Goal: Navigation & Orientation: Find specific page/section

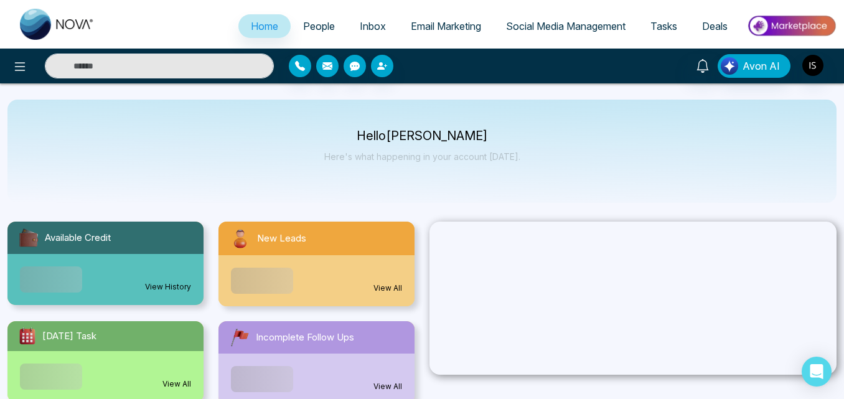
select select "*"
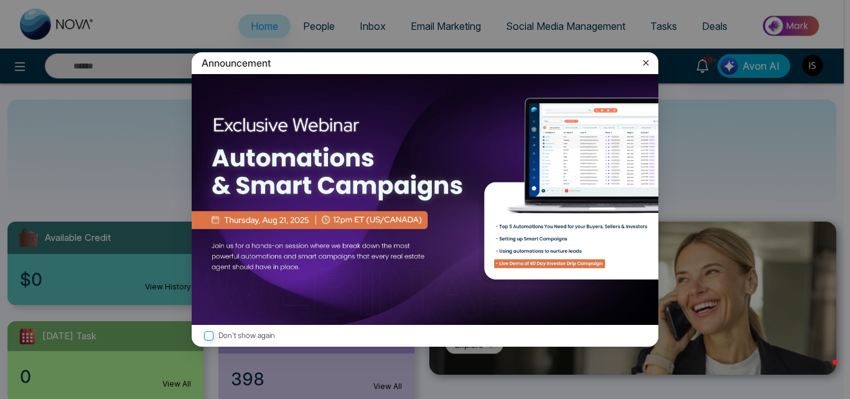
click at [645, 68] on icon at bounding box center [646, 63] width 12 height 12
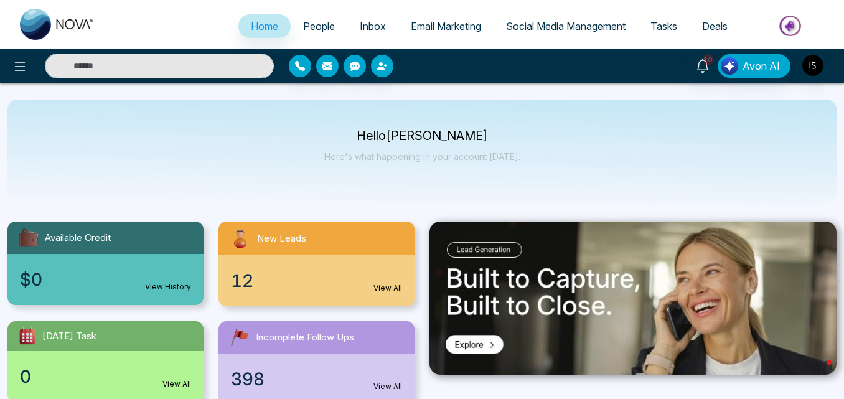
click at [329, 28] on link "People" at bounding box center [319, 26] width 57 height 24
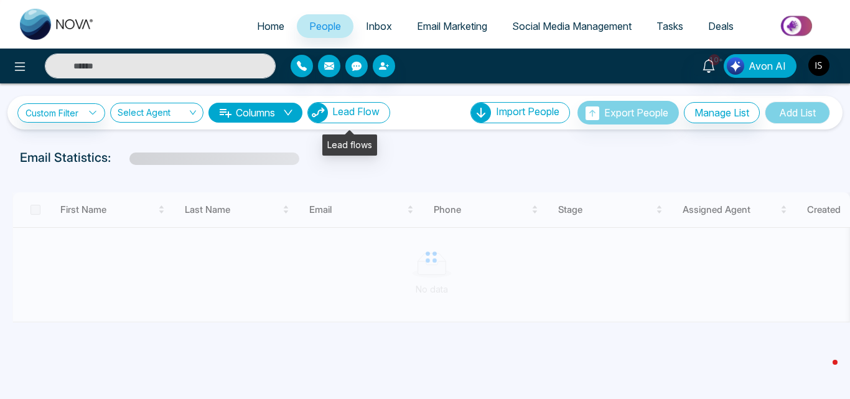
click at [362, 112] on span "Lead Flow" at bounding box center [355, 111] width 47 height 12
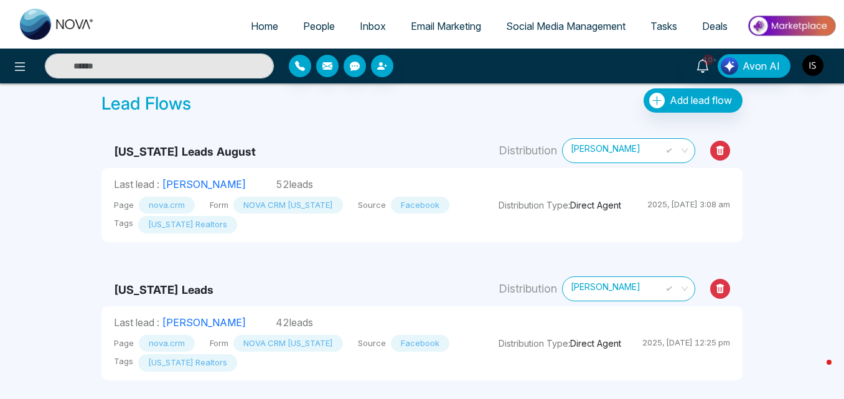
scroll to position [44, 0]
